Goal: Information Seeking & Learning: Learn about a topic

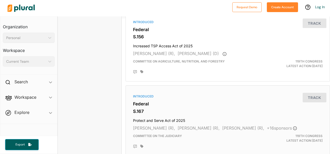
scroll to position [1427, 0]
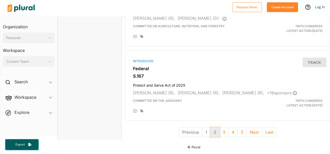
click at [210, 129] on button "2" at bounding box center [214, 133] width 9 height 10
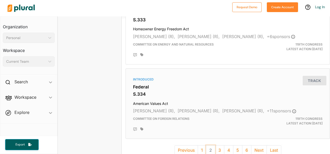
scroll to position [1436, 0]
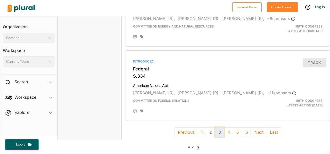
click at [216, 130] on button "3" at bounding box center [219, 133] width 9 height 10
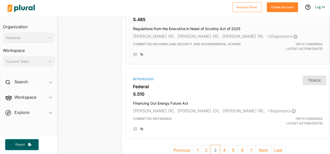
scroll to position [1417, 0]
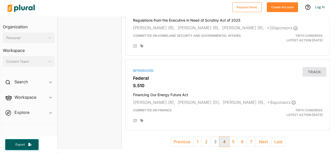
click at [221, 140] on button "4" at bounding box center [224, 142] width 9 height 10
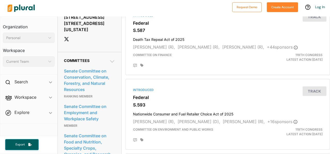
scroll to position [593, 0]
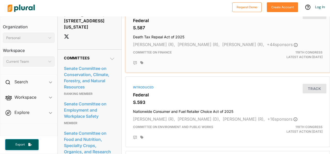
click at [157, 37] on h4 "Death Tax Repeal Act of 2025" at bounding box center [227, 35] width 189 height 7
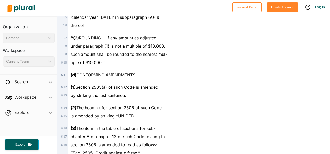
scroll to position [1366, 0]
